Goal: Task Accomplishment & Management: Manage account settings

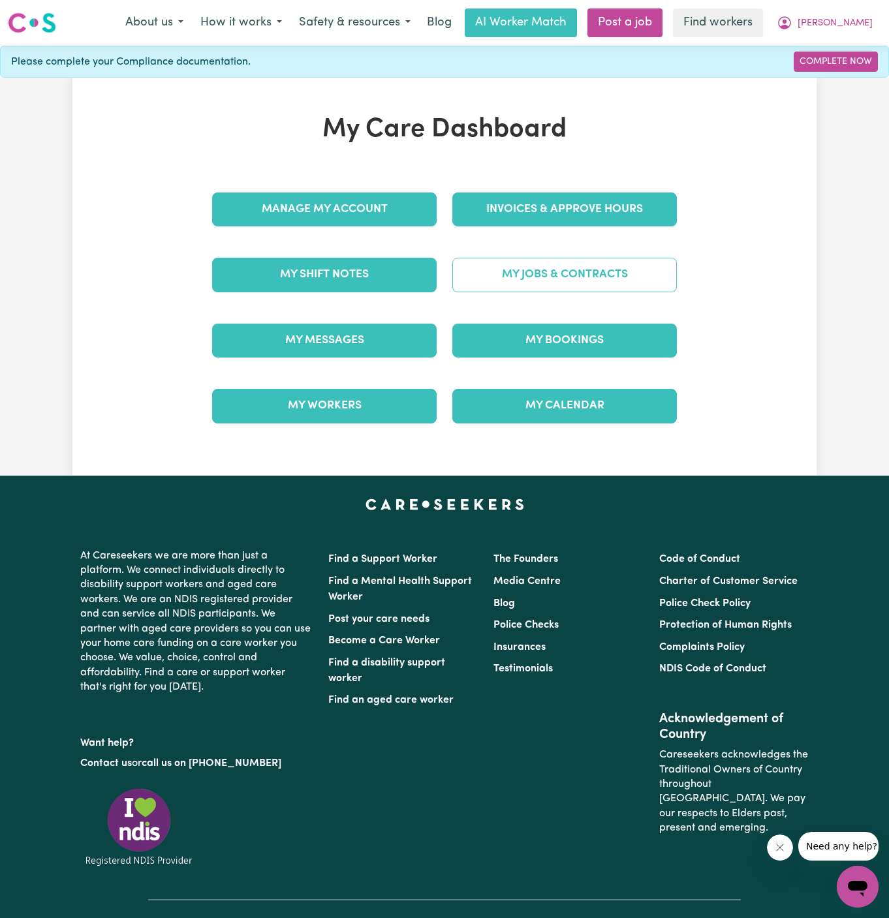
click at [597, 285] on link "My Jobs & Contracts" at bounding box center [564, 275] width 225 height 34
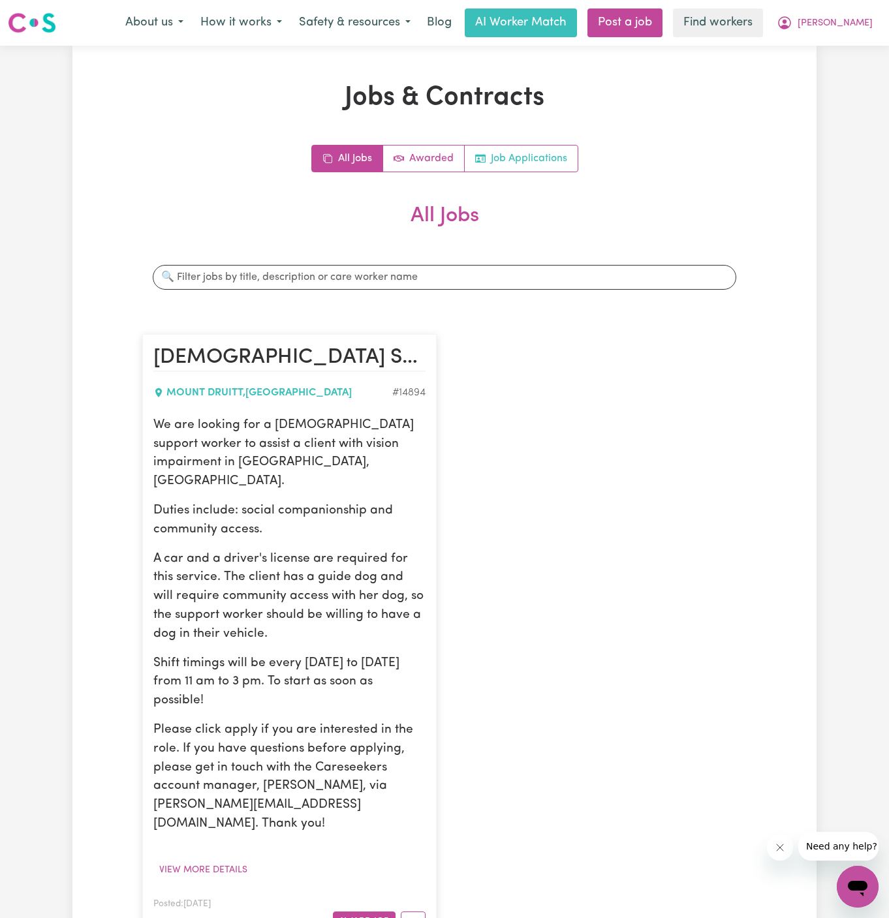
click at [553, 152] on link "Job Applications" at bounding box center [521, 159] width 113 height 26
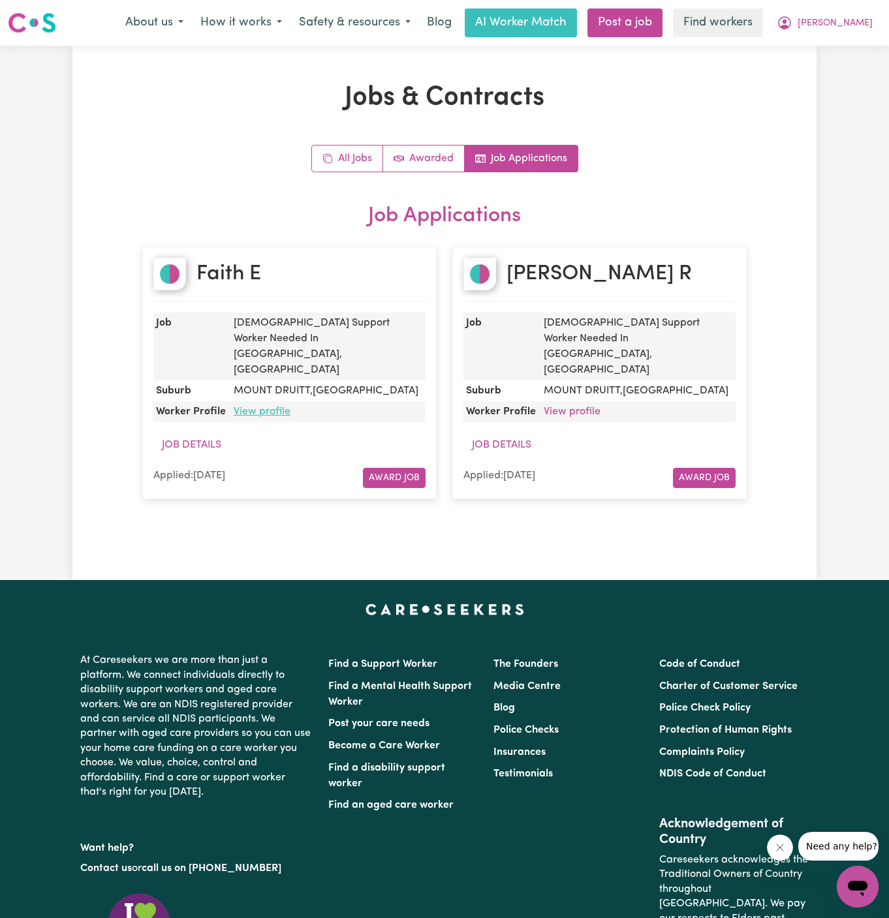
click at [255, 407] on link "View profile" at bounding box center [262, 412] width 57 height 10
click at [354, 158] on link "All Jobs" at bounding box center [347, 159] width 71 height 26
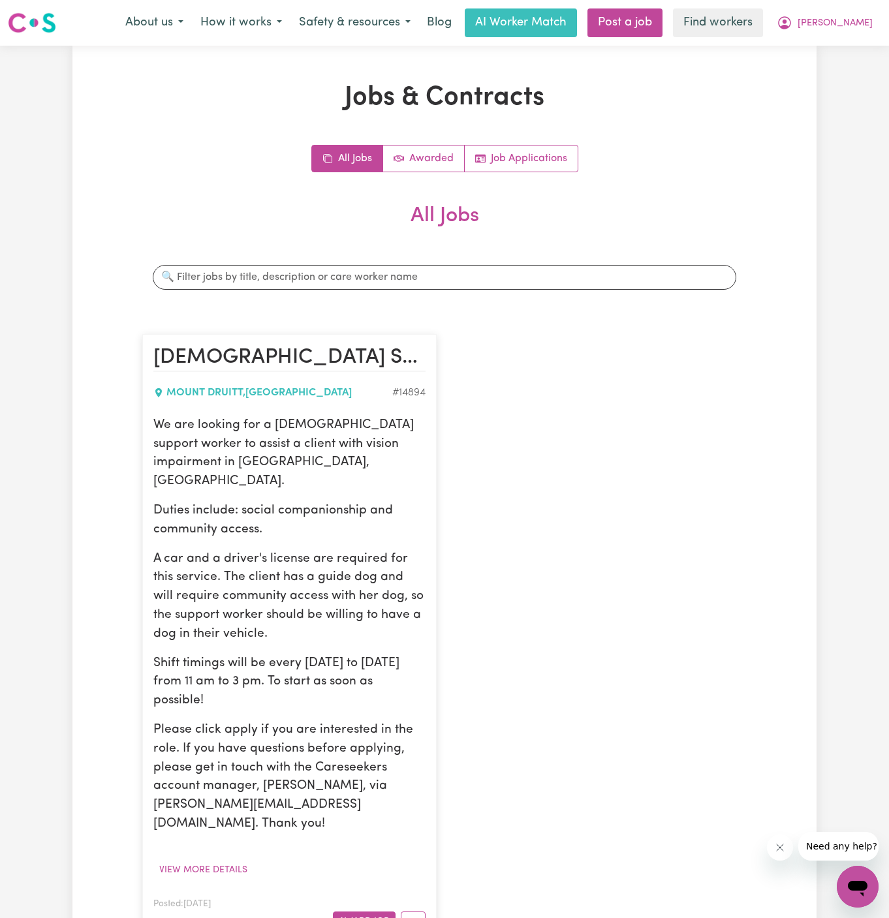
click at [297, 655] on p "Shift timings will be every Monday to Thursday from 11 am to 3 pm. To start as …" at bounding box center [289, 683] width 272 height 56
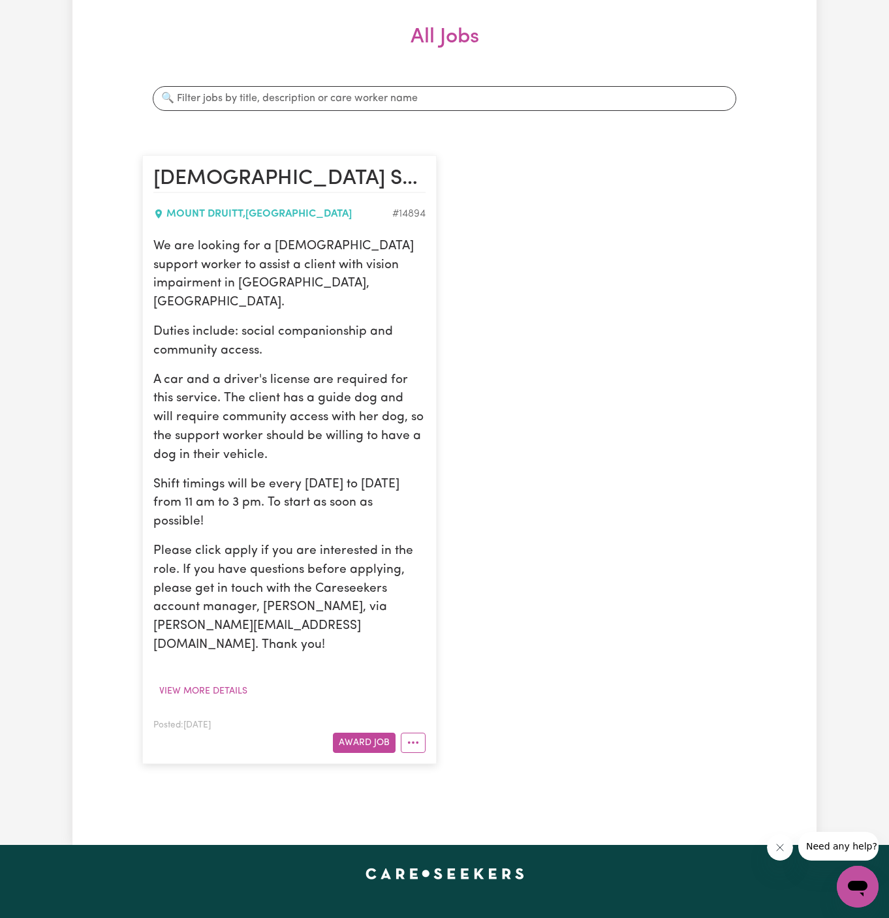
scroll to position [226, 0]
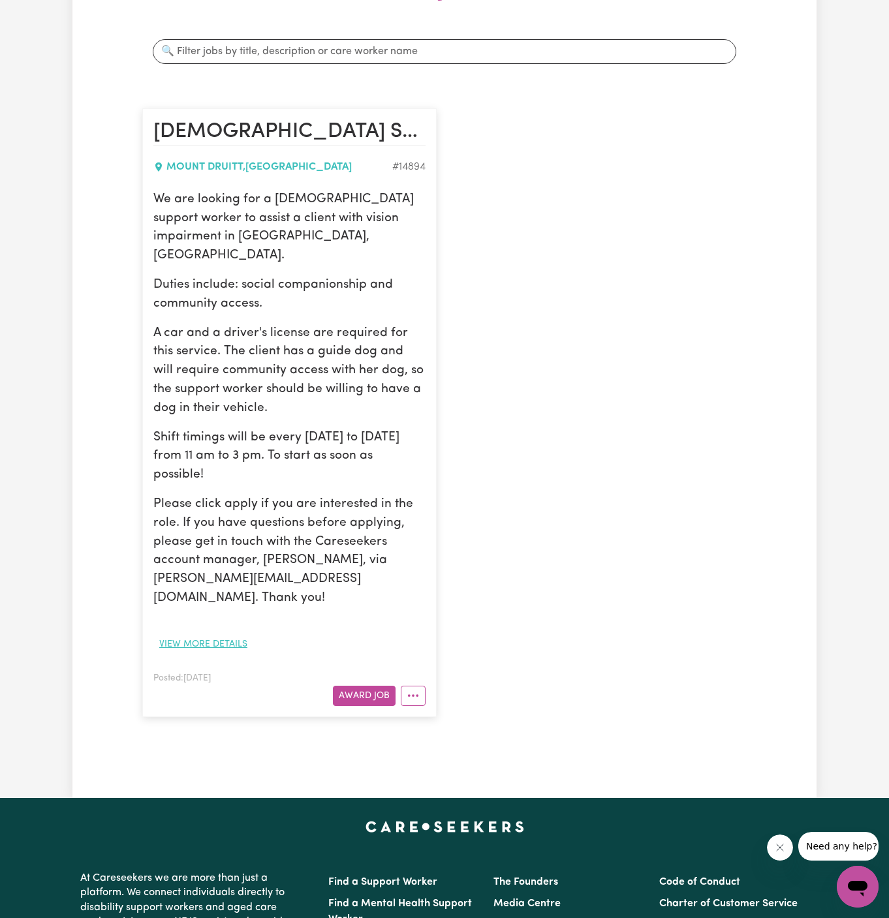
click at [206, 634] on button "View more details" at bounding box center [203, 644] width 100 height 20
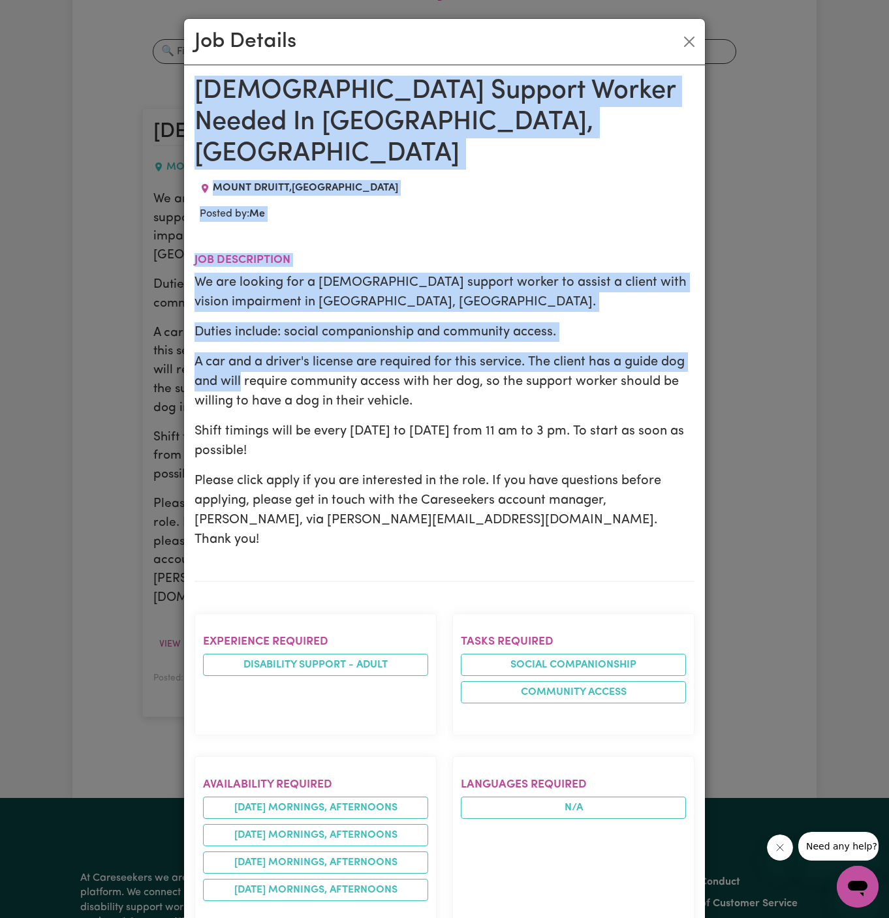
drag, startPoint x: 198, startPoint y: 87, endPoint x: 416, endPoint y: 918, distance: 858.4
click at [416, 918] on div "Female Support Worker Needed In Mount Druitt, NSW MOUNT DRUITT , New South Wale…" at bounding box center [445, 841] width 500 height 1531
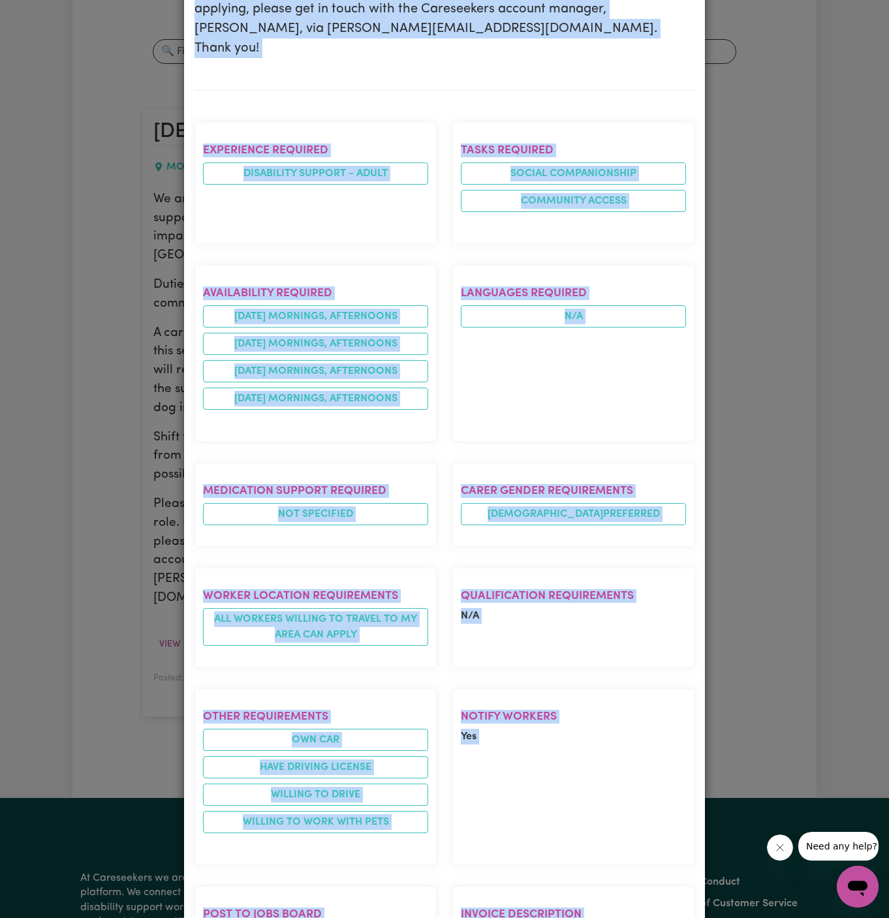
scroll to position [659, 0]
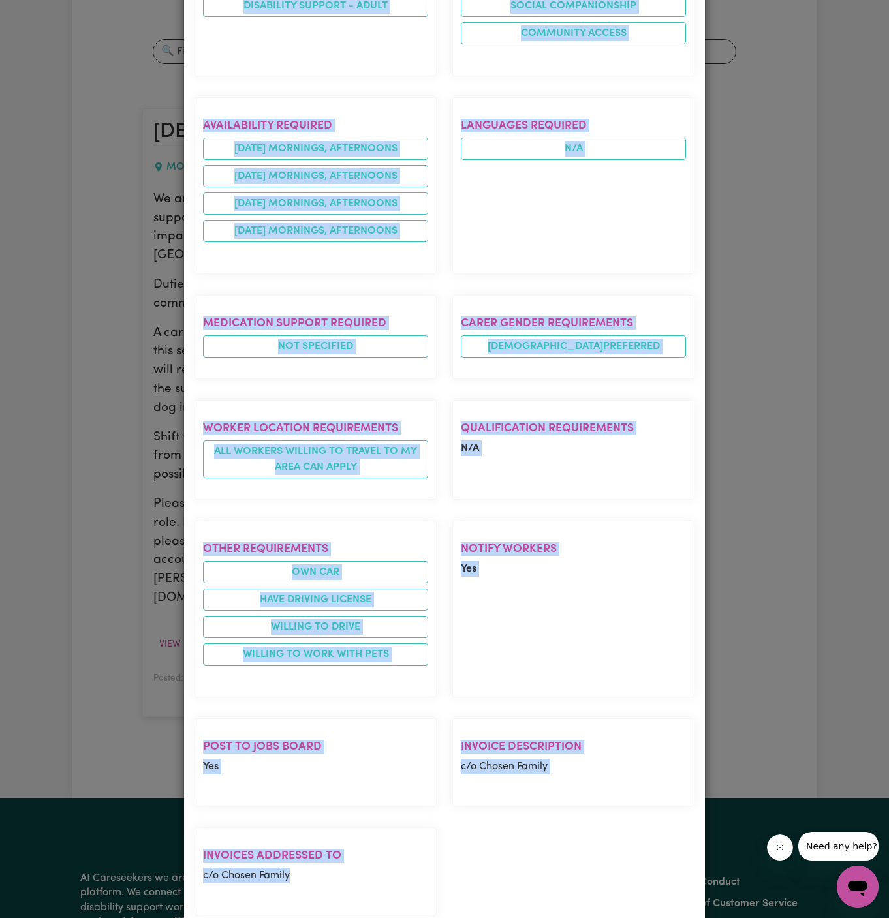
copy div "Female Support Worker Needed In Mount Druitt, NSW MOUNT DRUITT , New South Wale…"
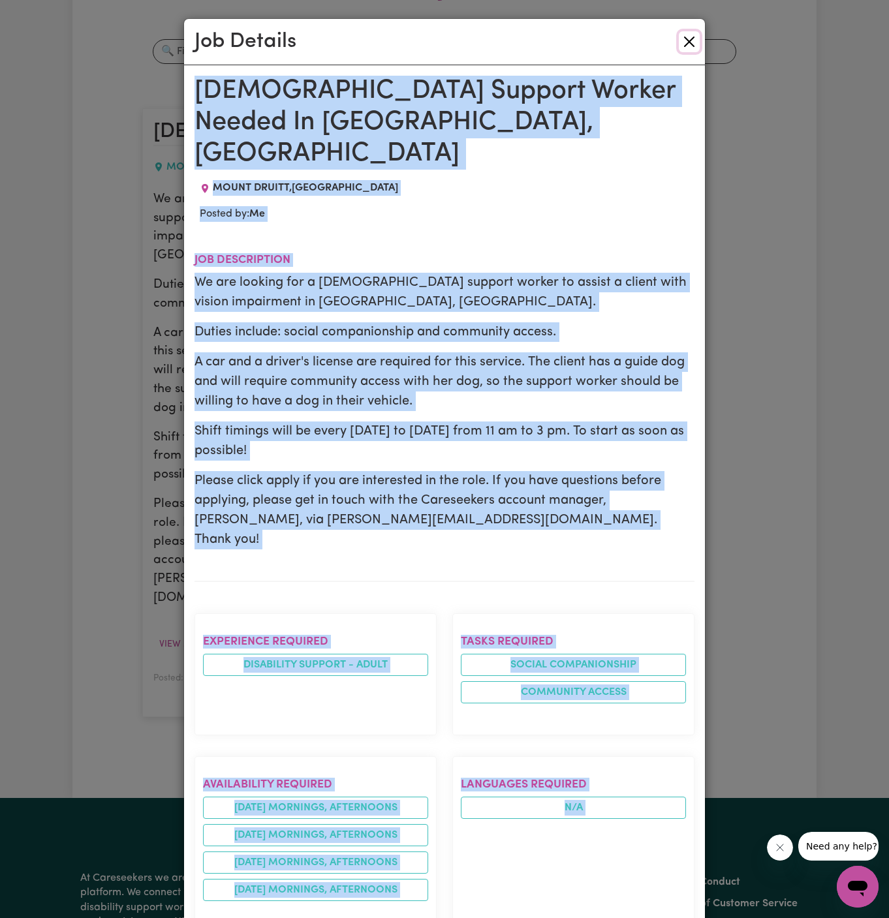
click at [689, 33] on button "Close" at bounding box center [689, 41] width 21 height 21
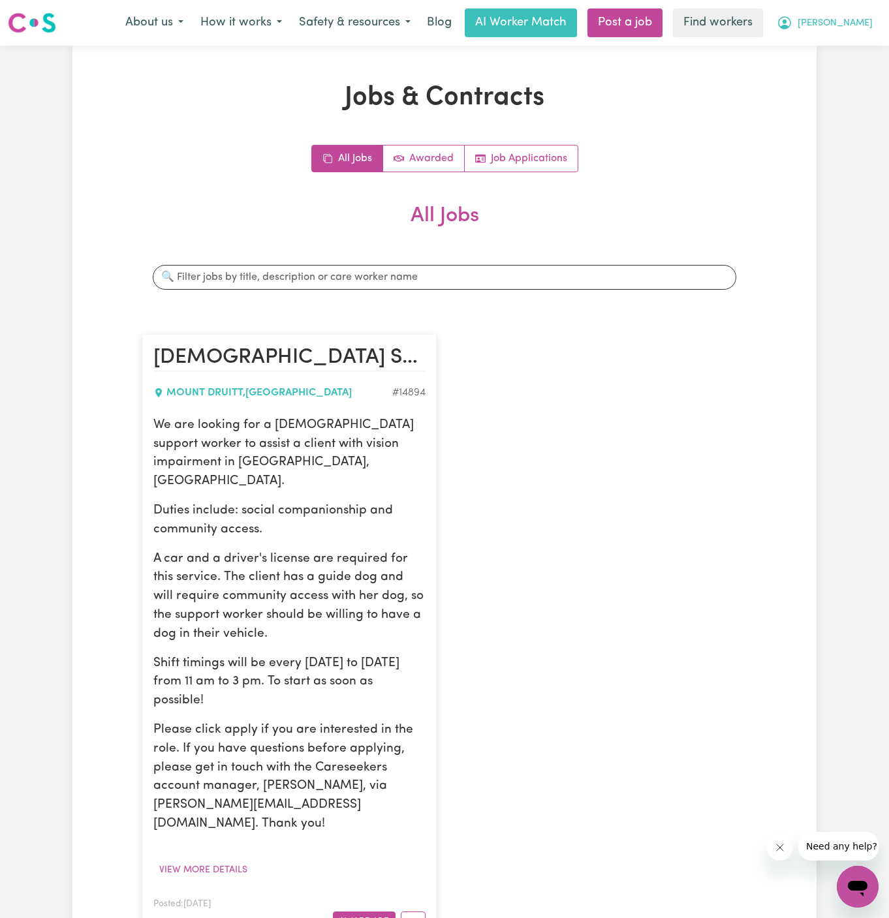
click at [849, 31] on span "[PERSON_NAME]" at bounding box center [835, 23] width 75 height 14
click at [849, 50] on link "My Dashboard" at bounding box center [828, 51] width 103 height 25
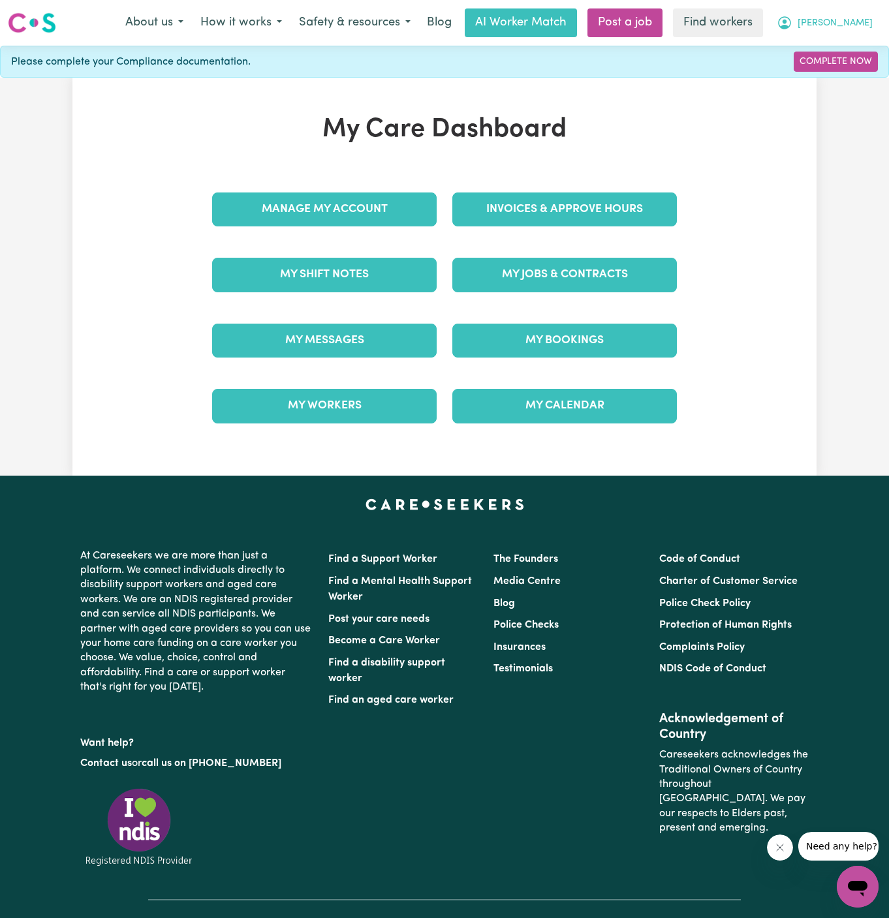
click at [854, 19] on span "[PERSON_NAME]" at bounding box center [835, 23] width 75 height 14
click at [852, 67] on link "Logout" at bounding box center [828, 75] width 103 height 25
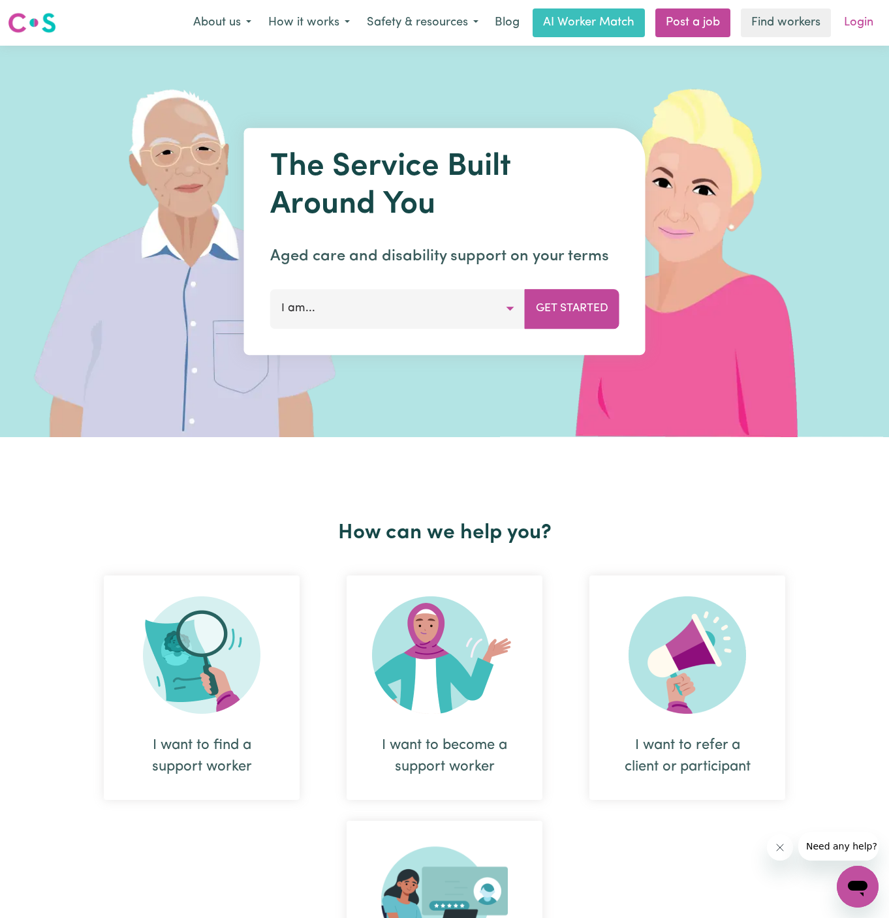
click at [857, 24] on link "Login" at bounding box center [858, 22] width 45 height 29
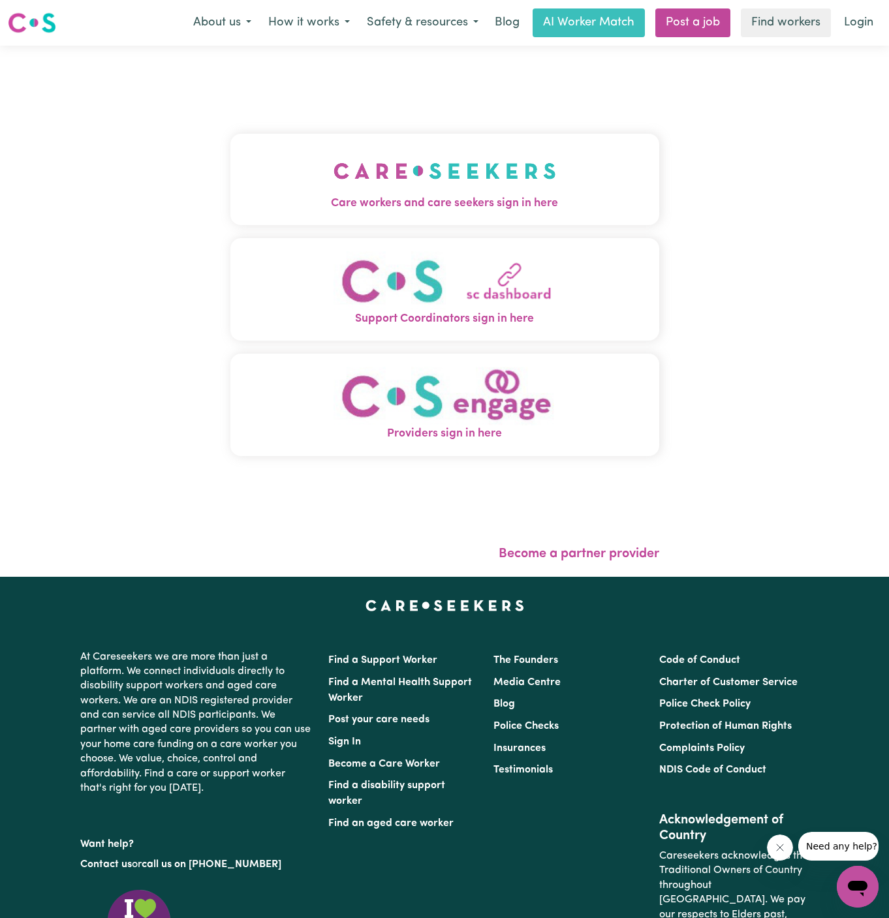
click at [388, 223] on button "Care workers and care seekers sign in here" at bounding box center [444, 179] width 429 height 91
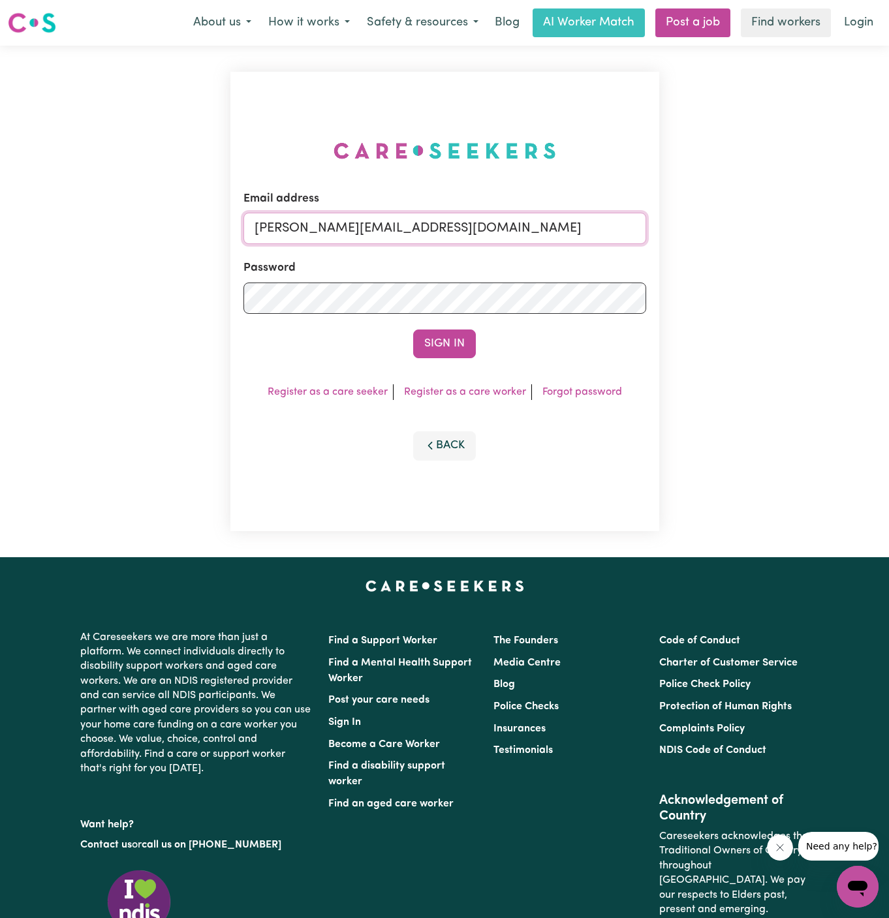
click at [534, 226] on input "dyan@careseekers.com.au" at bounding box center [444, 228] width 403 height 31
drag, startPoint x: 319, startPoint y: 227, endPoint x: 847, endPoint y: 226, distance: 527.4
click at [847, 226] on div "Email address superuser~KarynPenderESS@careseekers.com.au Password Sign In Regi…" at bounding box center [444, 302] width 889 height 512
type input "superuser~JudithRobsonHCK@careseekers.com.au"
click at [456, 345] on button "Sign In" at bounding box center [444, 344] width 63 height 29
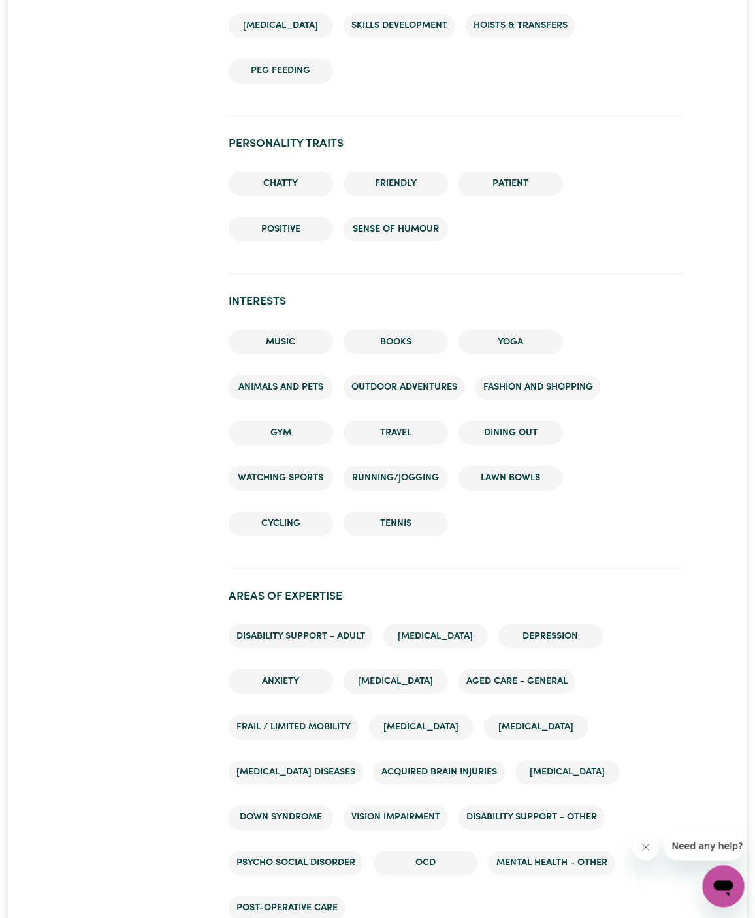
scroll to position [2148, 0]
